Goal: Task Accomplishment & Management: Complete application form

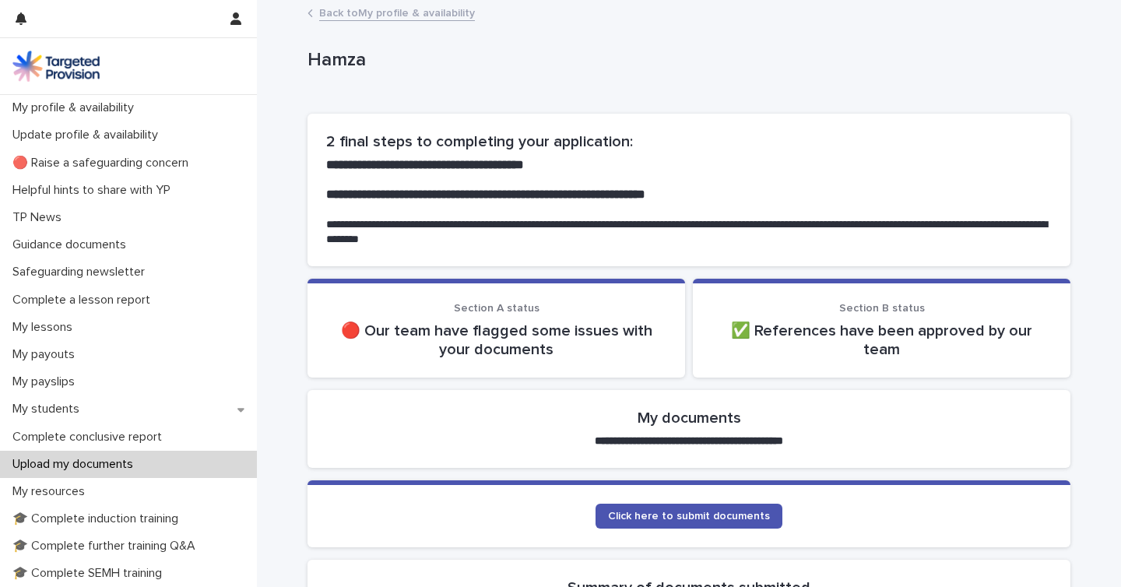
click at [73, 466] on p "Upload my documents" at bounding box center [75, 464] width 139 height 15
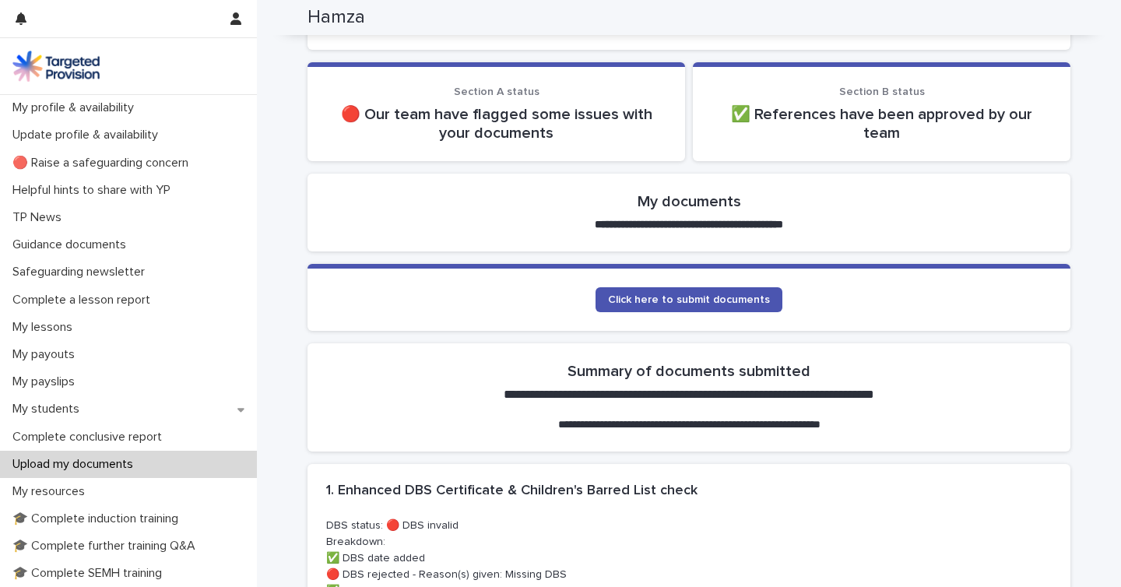
scroll to position [216, 0]
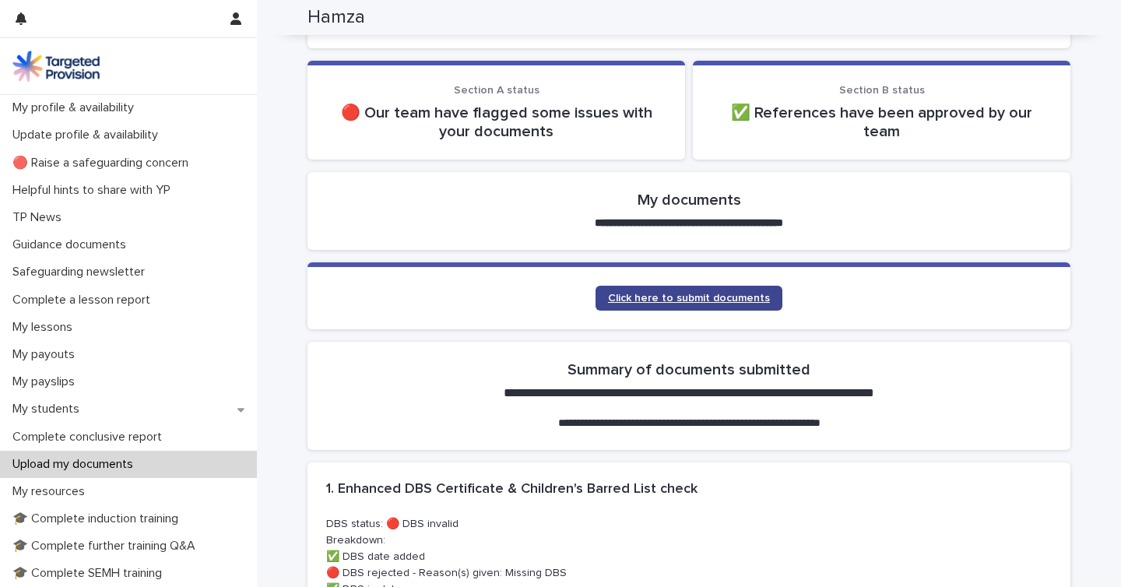
click at [644, 304] on link "Click here to submit documents" at bounding box center [689, 298] width 187 height 25
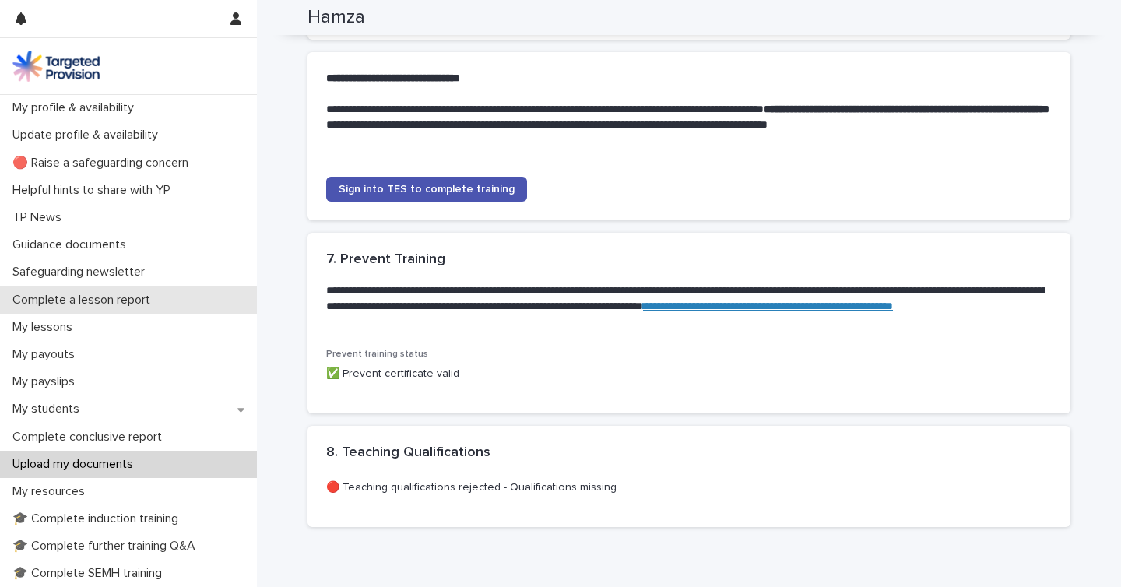
scroll to position [1705, 0]
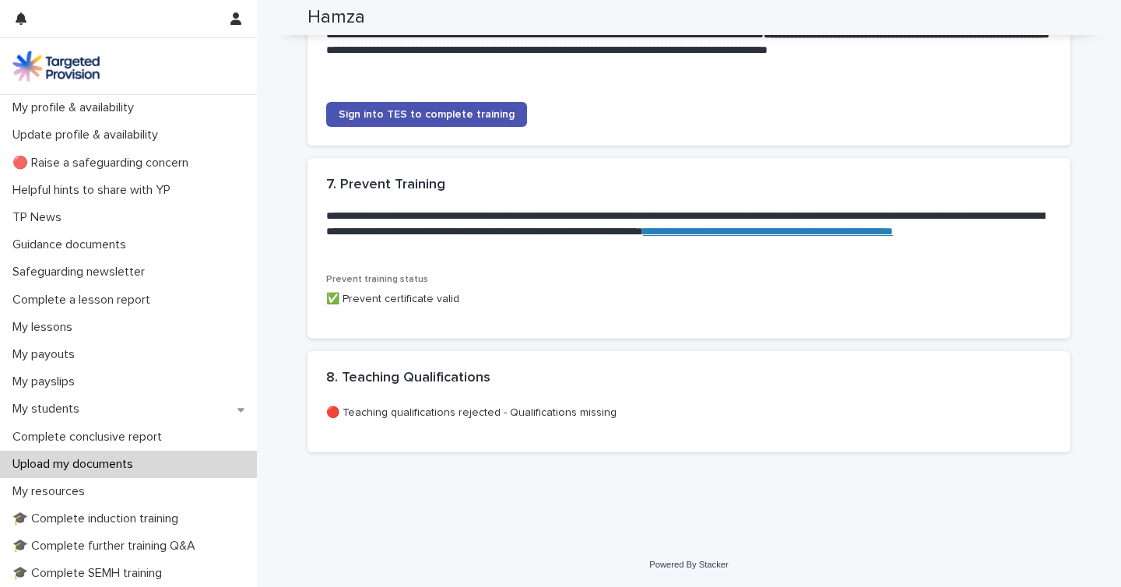
click at [184, 468] on div "Upload my documents" at bounding box center [128, 464] width 257 height 27
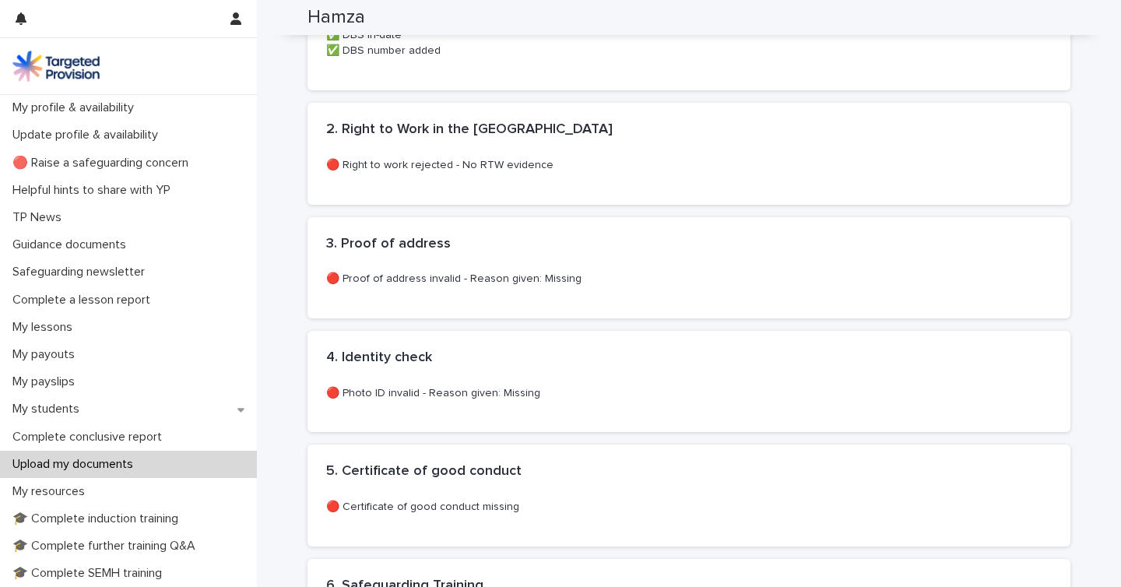
scroll to position [0, 0]
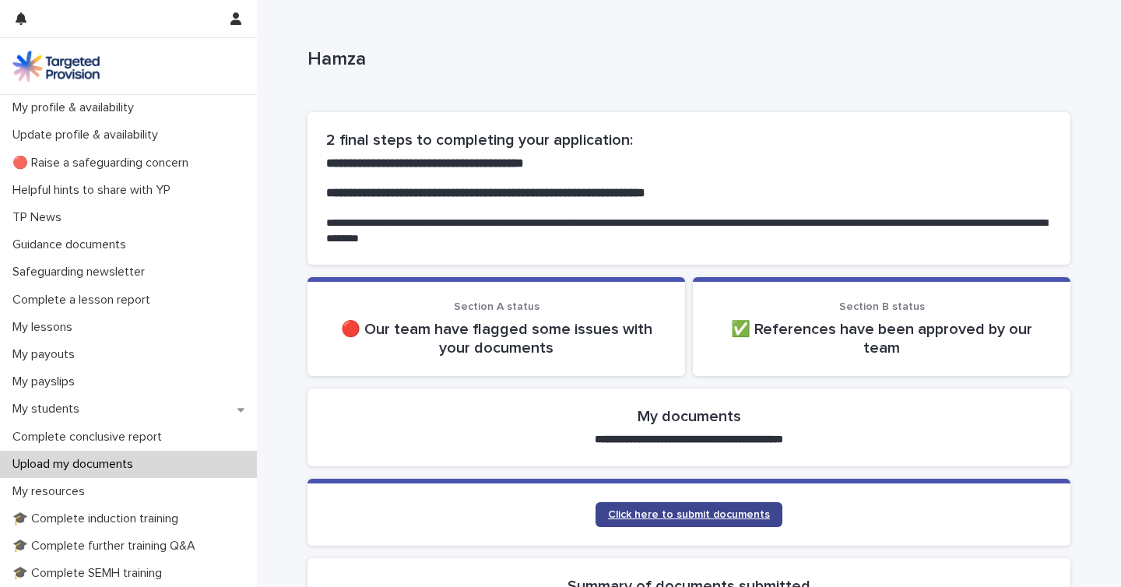
click at [717, 516] on span "Click here to submit documents" at bounding box center [689, 514] width 162 height 11
click at [691, 518] on span "Click here to submit documents" at bounding box center [689, 514] width 162 height 11
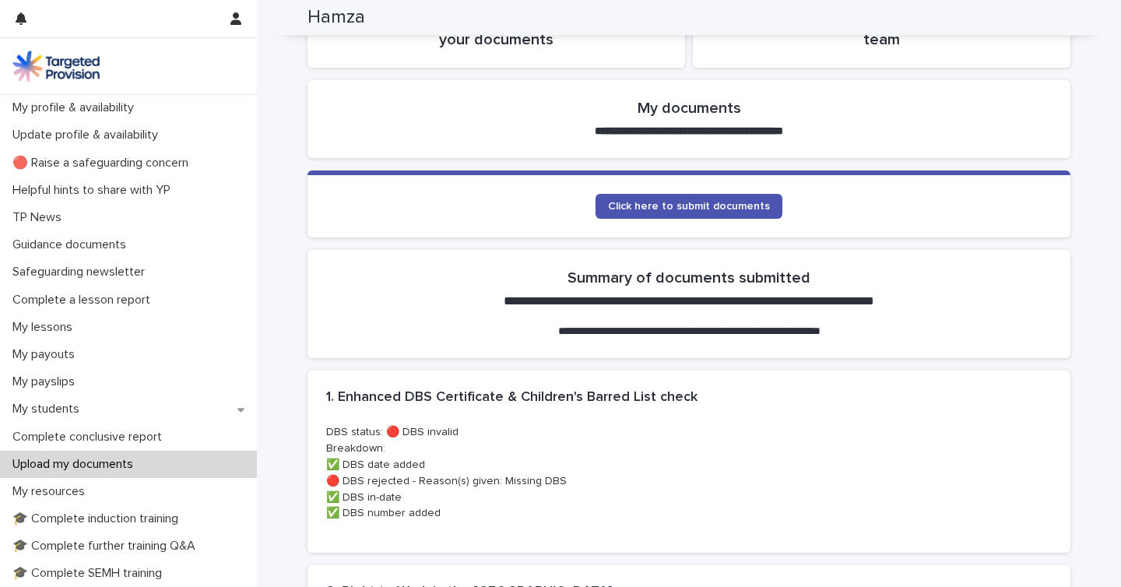
scroll to position [189, 0]
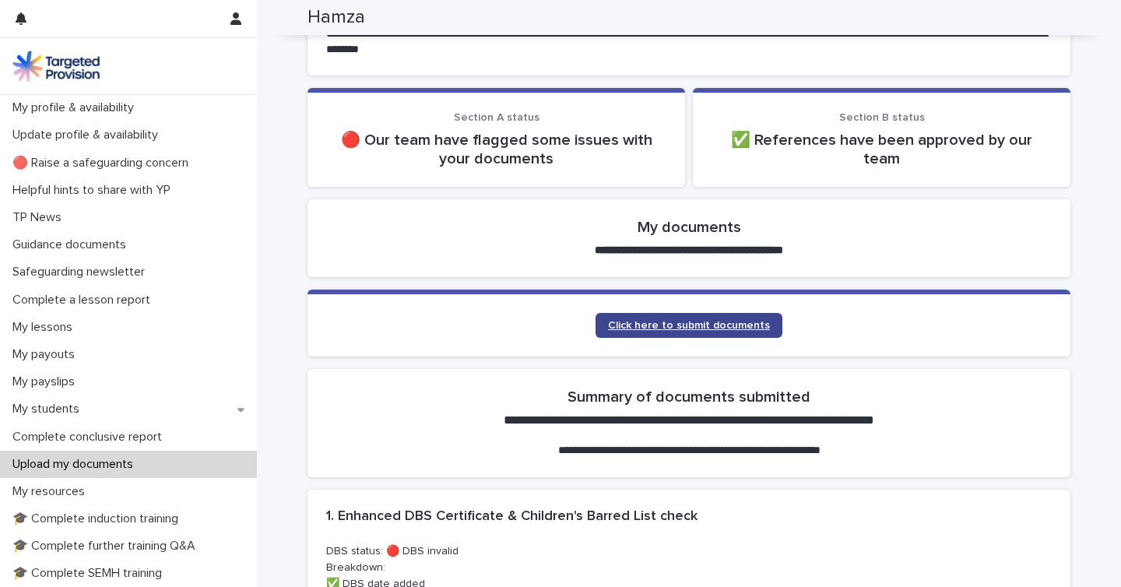
click at [638, 320] on span "Click here to submit documents" at bounding box center [689, 325] width 162 height 11
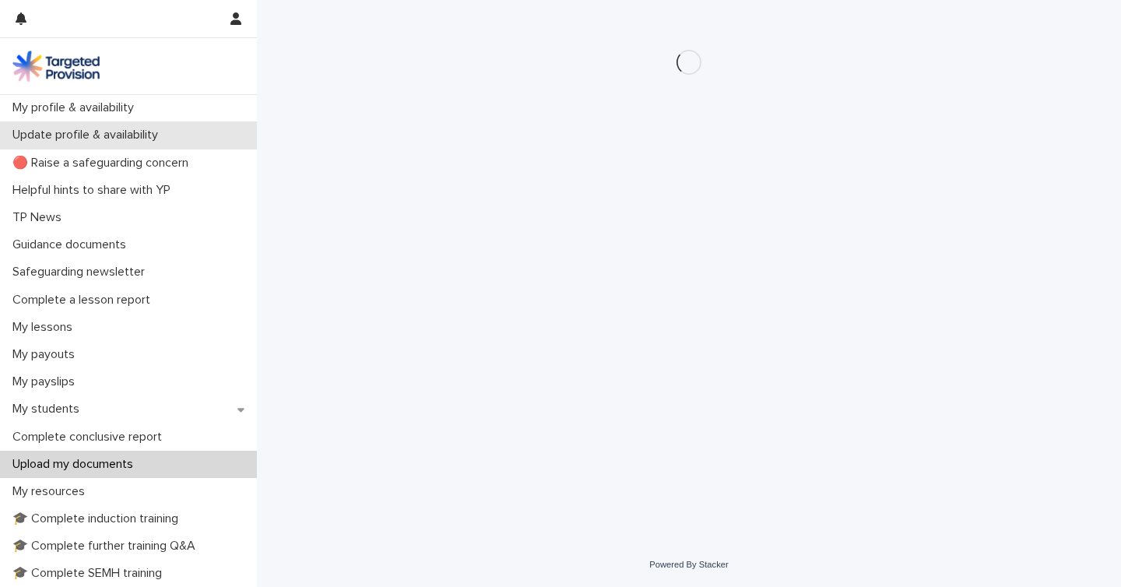
click at [98, 132] on p "Update profile & availability" at bounding box center [88, 135] width 164 height 15
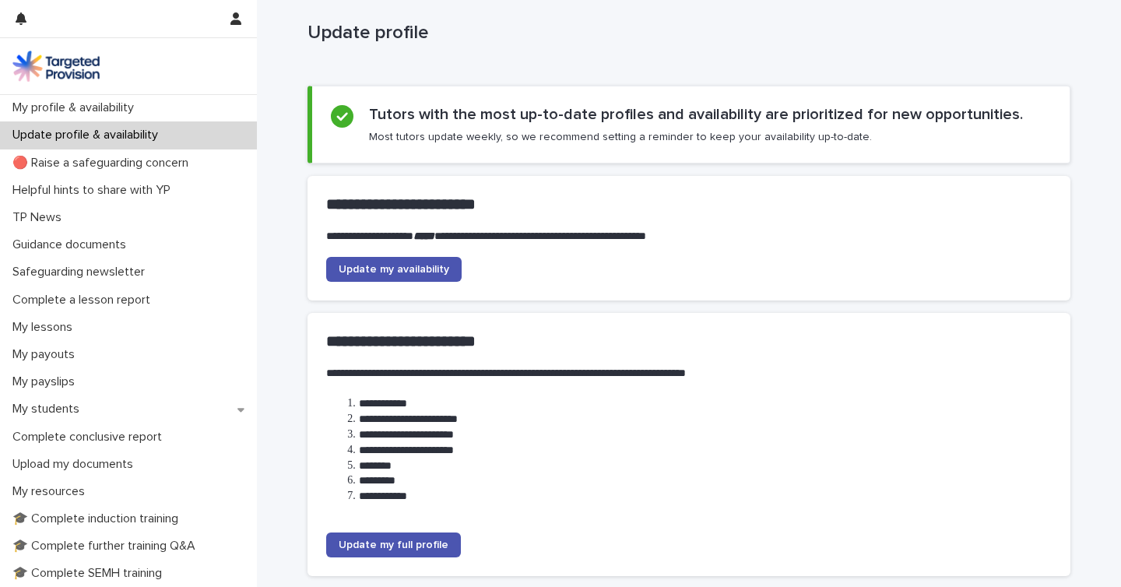
scroll to position [149, 0]
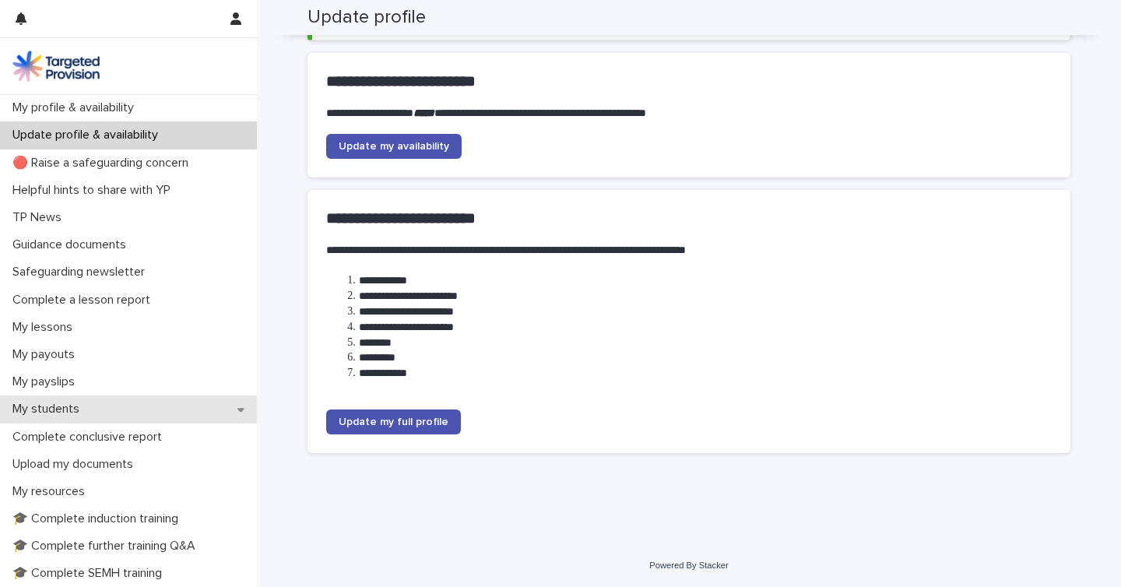
click at [145, 410] on div "My students" at bounding box center [128, 409] width 257 height 27
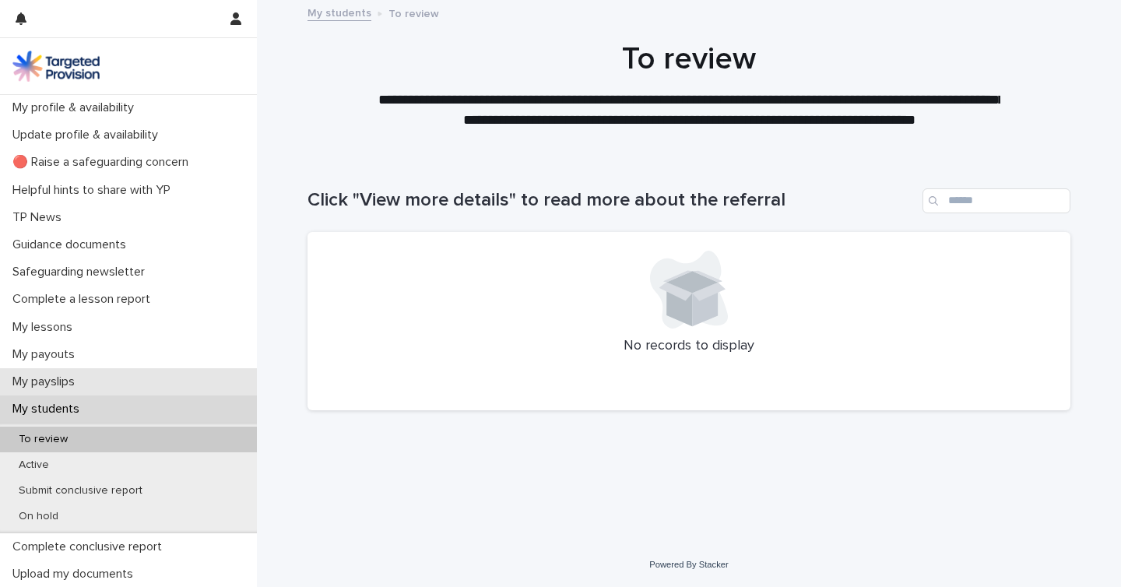
click at [136, 383] on div "My payslips" at bounding box center [128, 381] width 257 height 27
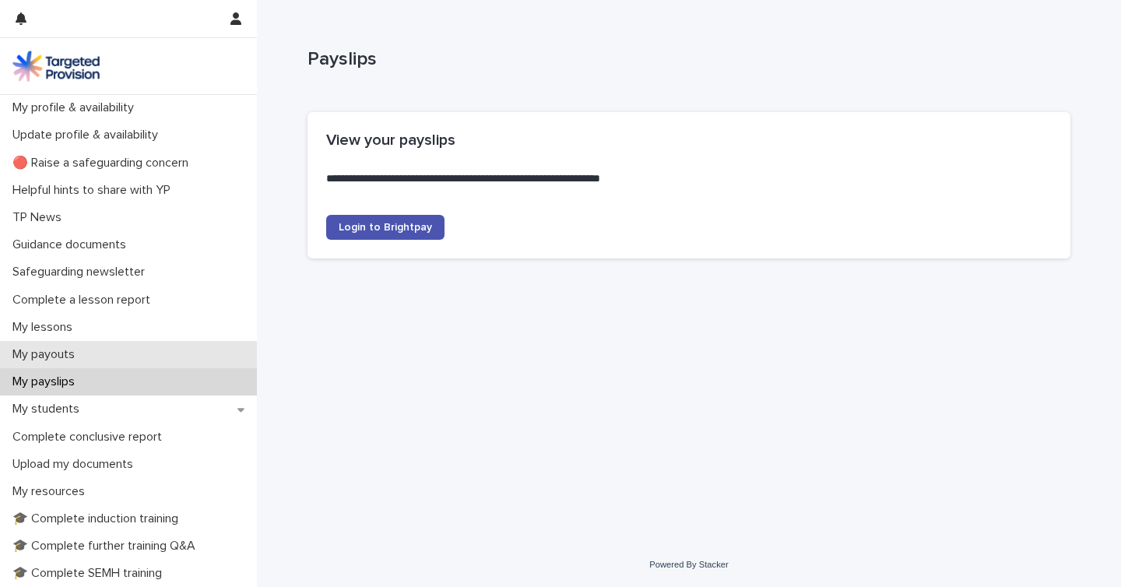
click at [138, 354] on div "My payouts" at bounding box center [128, 354] width 257 height 27
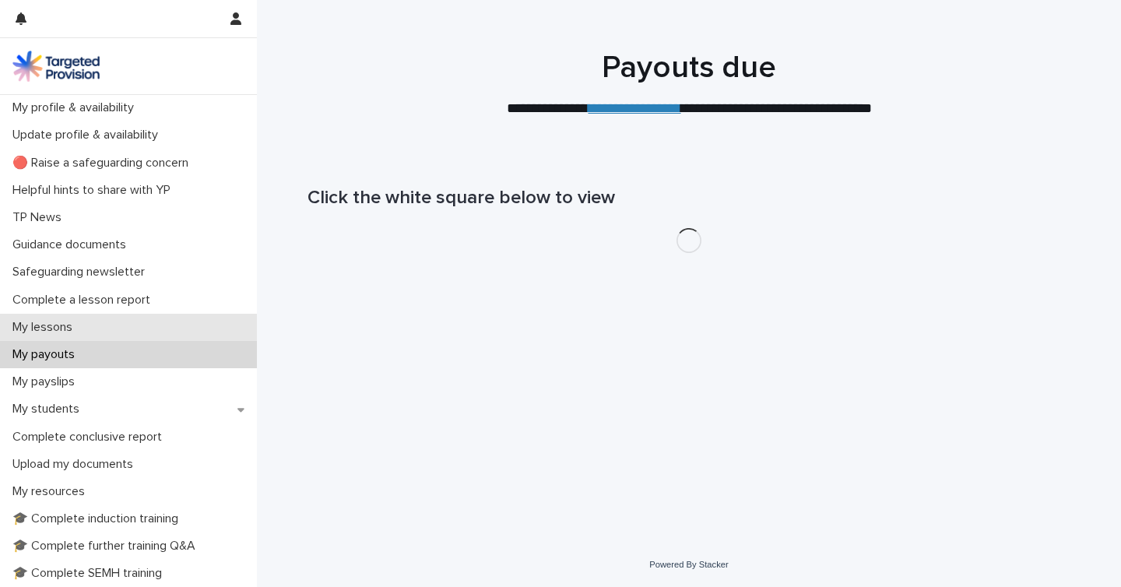
click at [153, 326] on div "My lessons" at bounding box center [128, 327] width 257 height 27
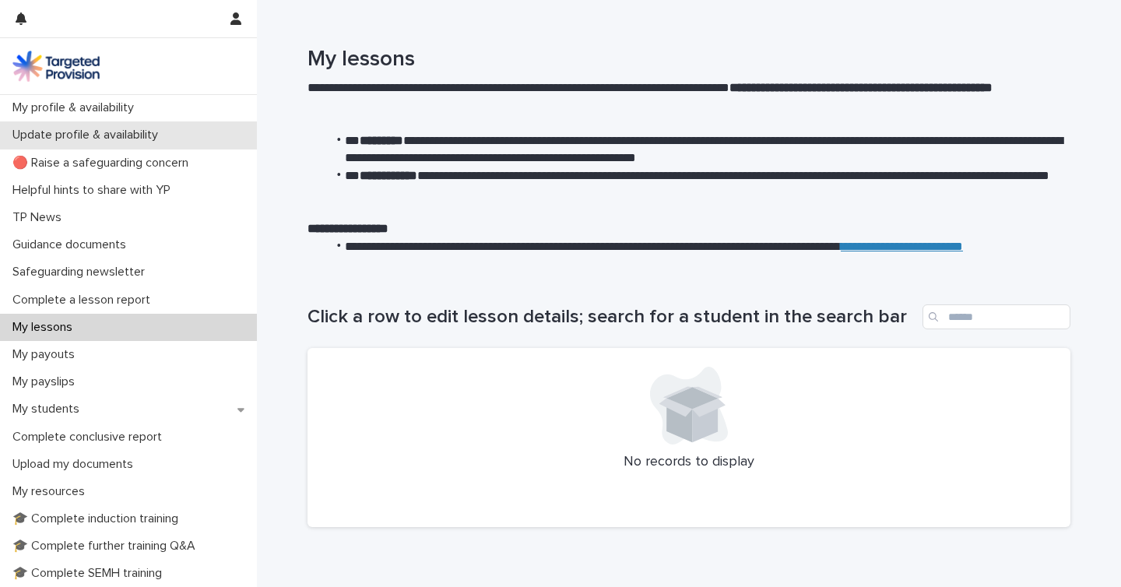
click at [63, 126] on div "Update profile & availability" at bounding box center [128, 134] width 257 height 27
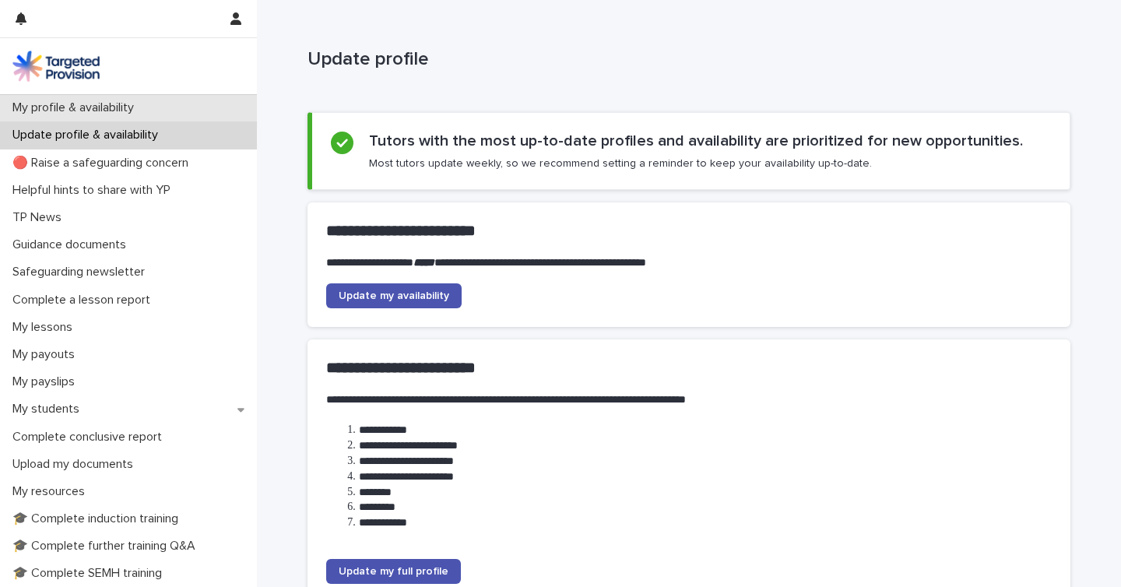
click at [115, 108] on p "My profile & availability" at bounding box center [76, 107] width 140 height 15
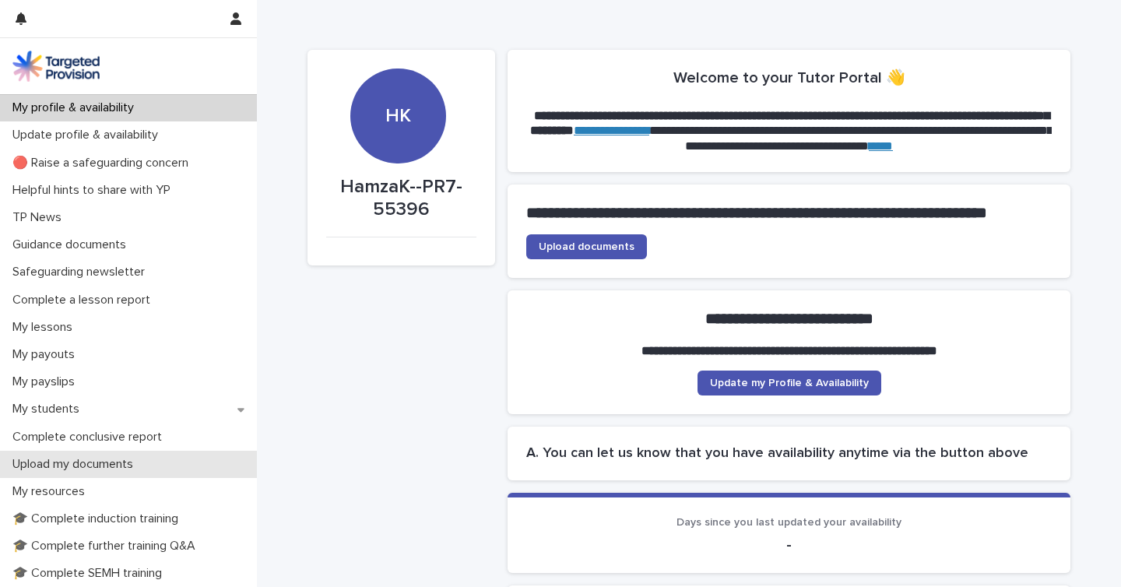
click at [111, 461] on p "Upload my documents" at bounding box center [75, 464] width 139 height 15
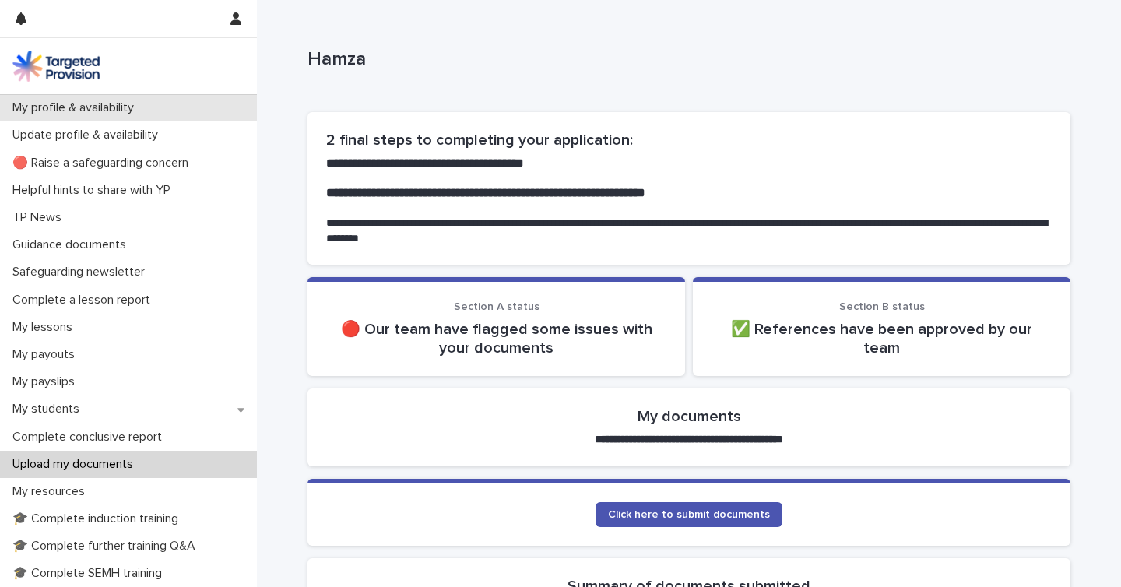
click at [175, 102] on div "My profile & availability" at bounding box center [128, 107] width 257 height 27
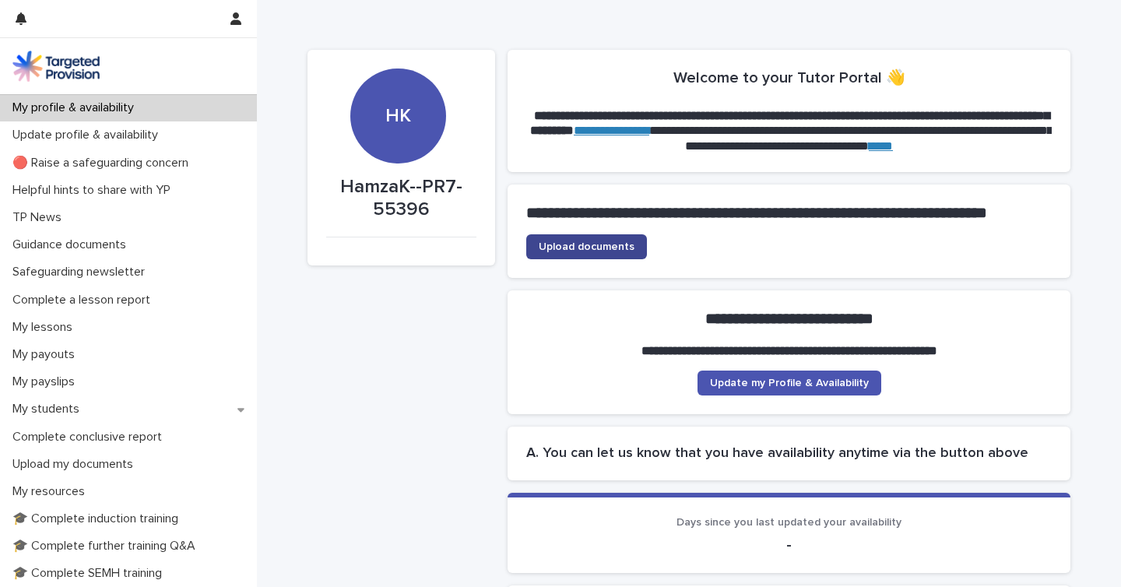
click at [596, 258] on link "Upload documents" at bounding box center [586, 246] width 121 height 25
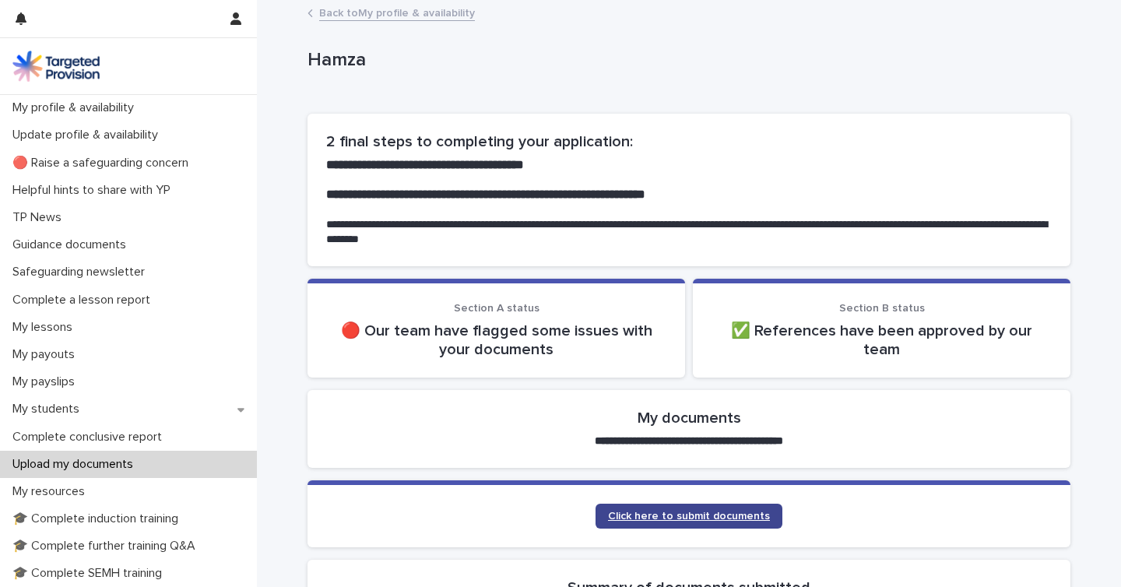
click at [695, 525] on link "Click here to submit documents" at bounding box center [689, 516] width 187 height 25
